Goal: Task Accomplishment & Management: Manage account settings

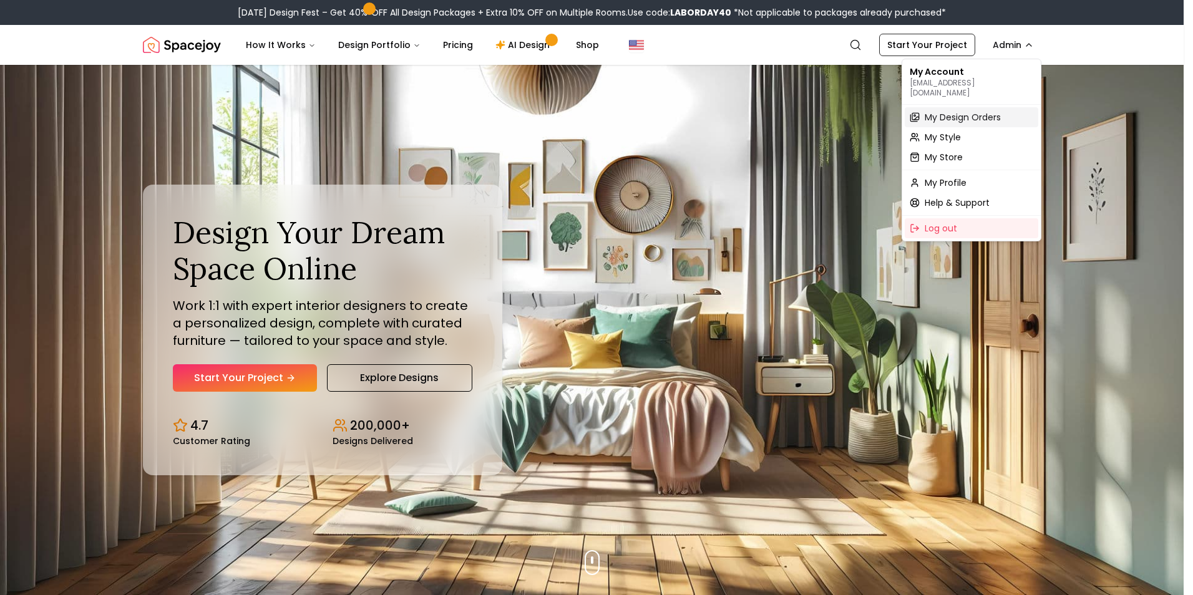
click at [954, 111] on span "My Design Orders" at bounding box center [963, 117] width 76 height 12
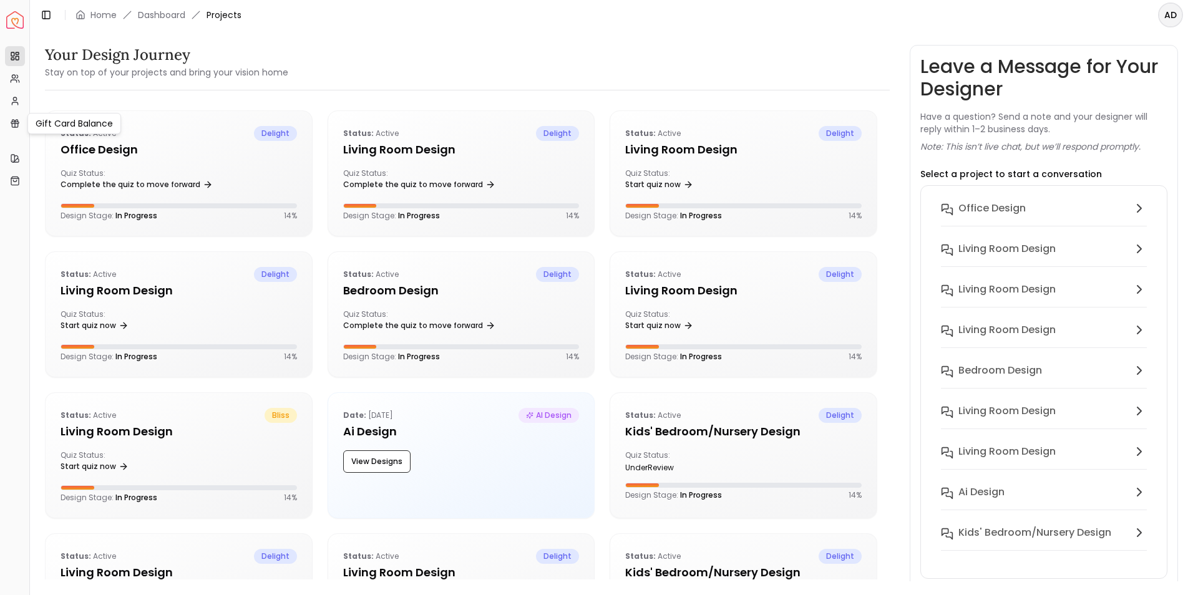
click at [14, 117] on link "Gift Card Balance" at bounding box center [15, 124] width 20 height 20
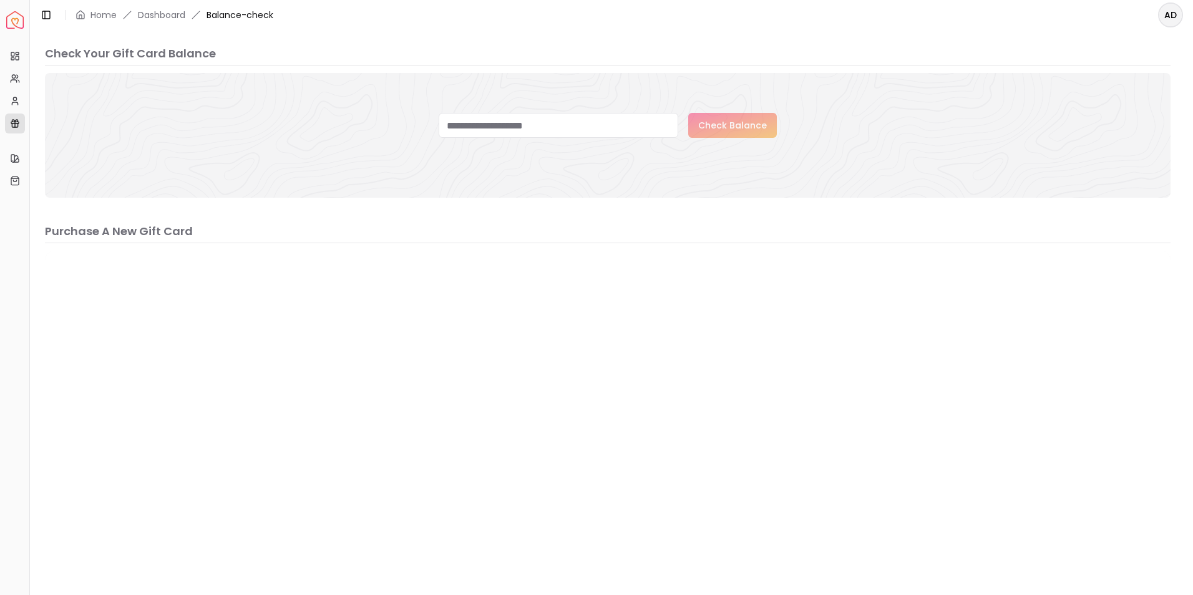
click at [167, 12] on link "Dashboard" at bounding box center [161, 15] width 47 height 12
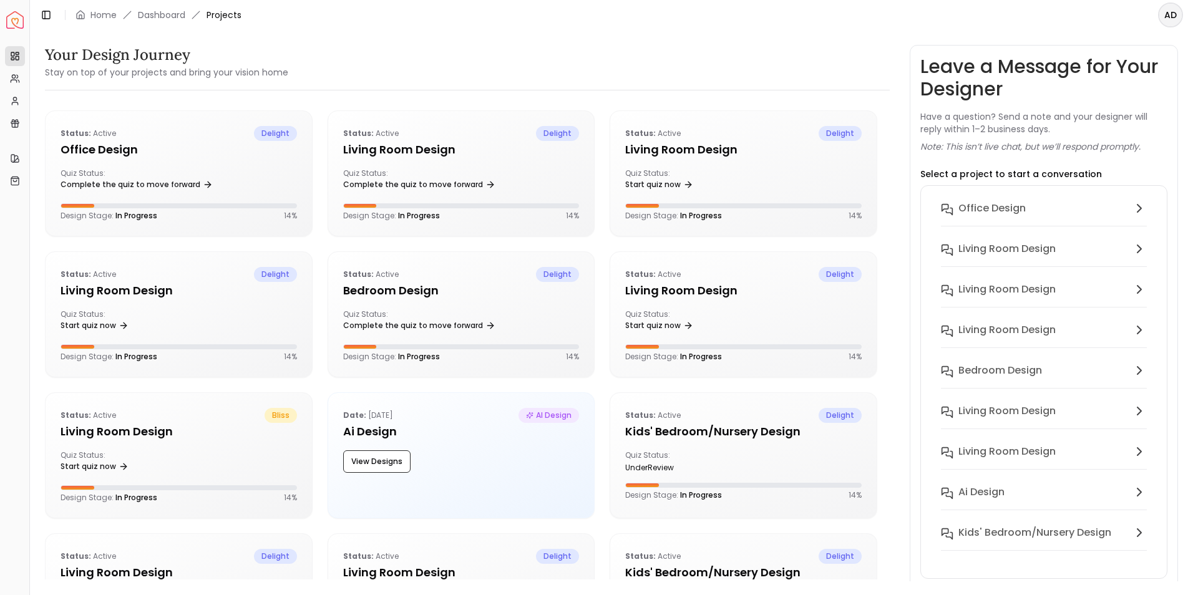
click at [108, 17] on link "Home" at bounding box center [103, 15] width 26 height 12
